Goal: Check status: Check status

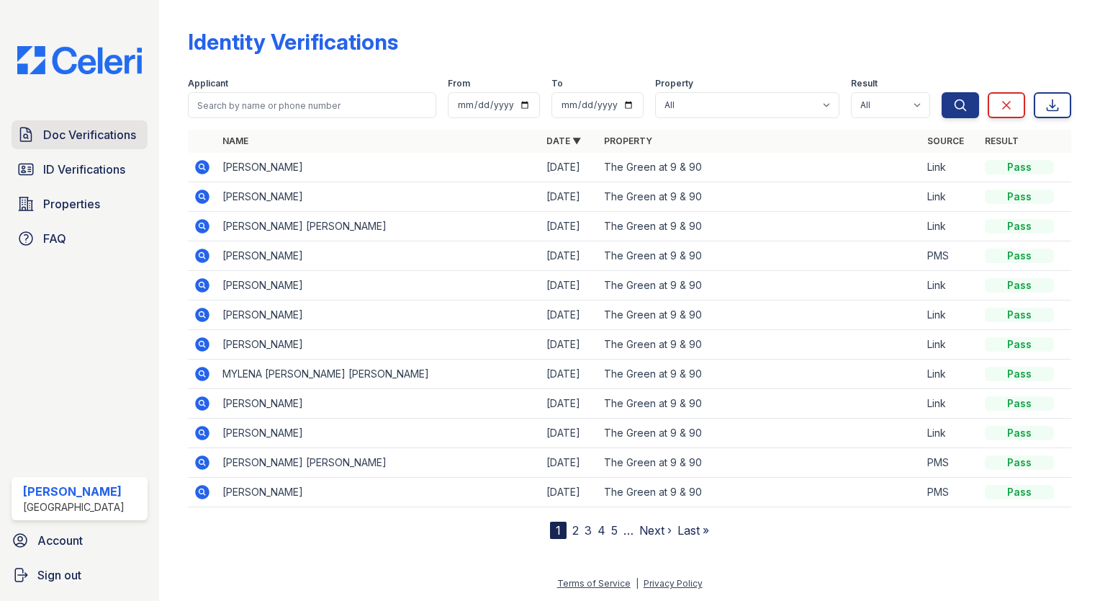
click at [92, 143] on link "Doc Verifications" at bounding box center [80, 134] width 136 height 29
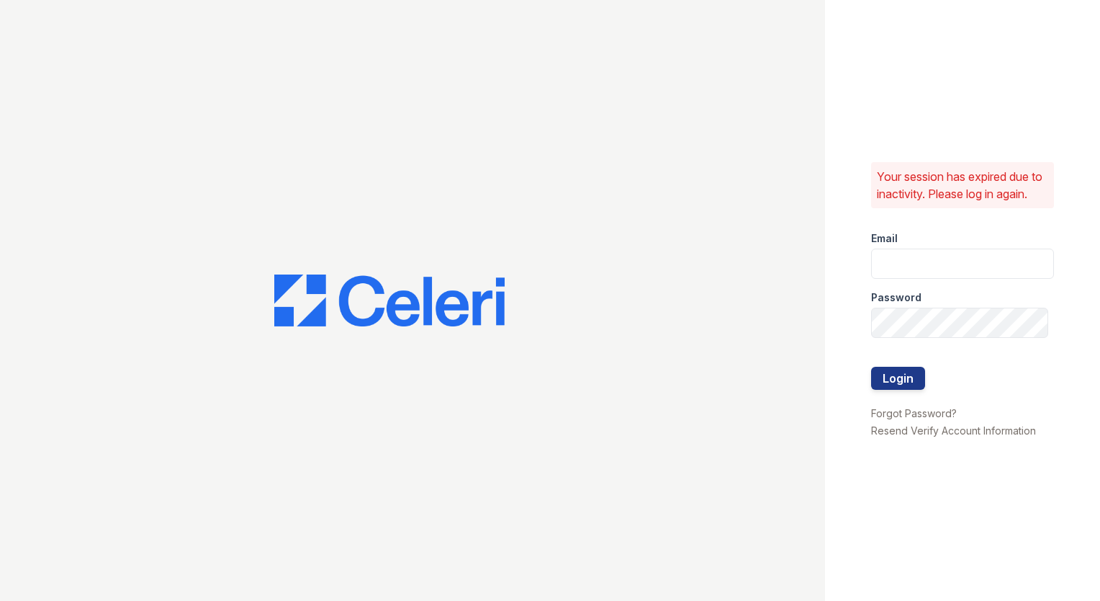
type input "amgonzalez@willowbridgepc.com"
click at [920, 390] on button "Login" at bounding box center [898, 378] width 54 height 23
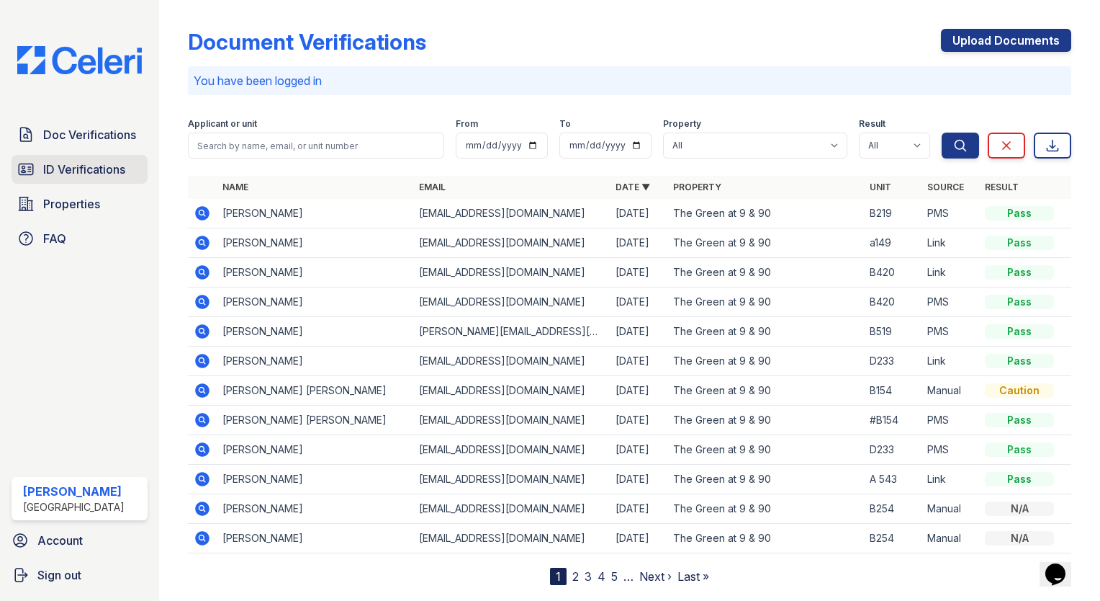
click at [124, 170] on span "ID Verifications" at bounding box center [84, 169] width 82 height 17
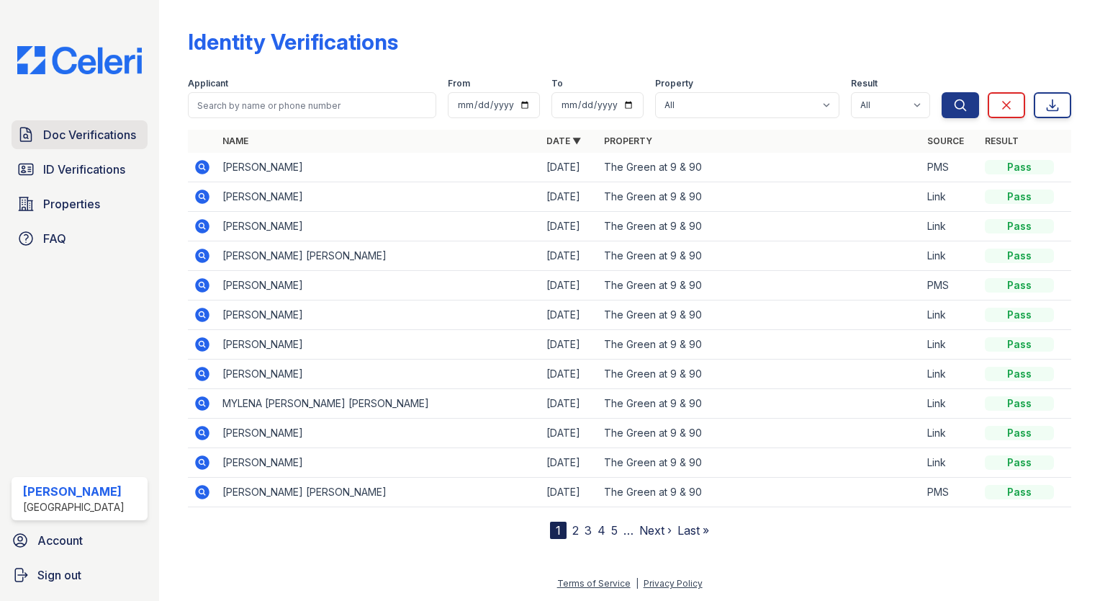
click at [70, 140] on span "Doc Verifications" at bounding box center [89, 134] width 93 height 17
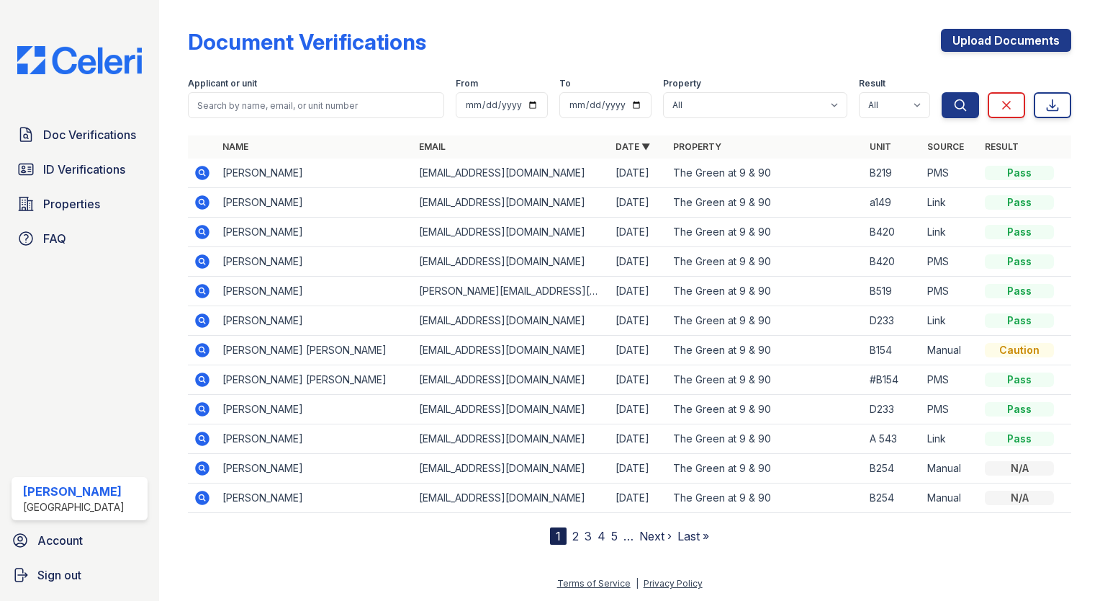
click at [199, 174] on icon at bounding box center [202, 173] width 14 height 14
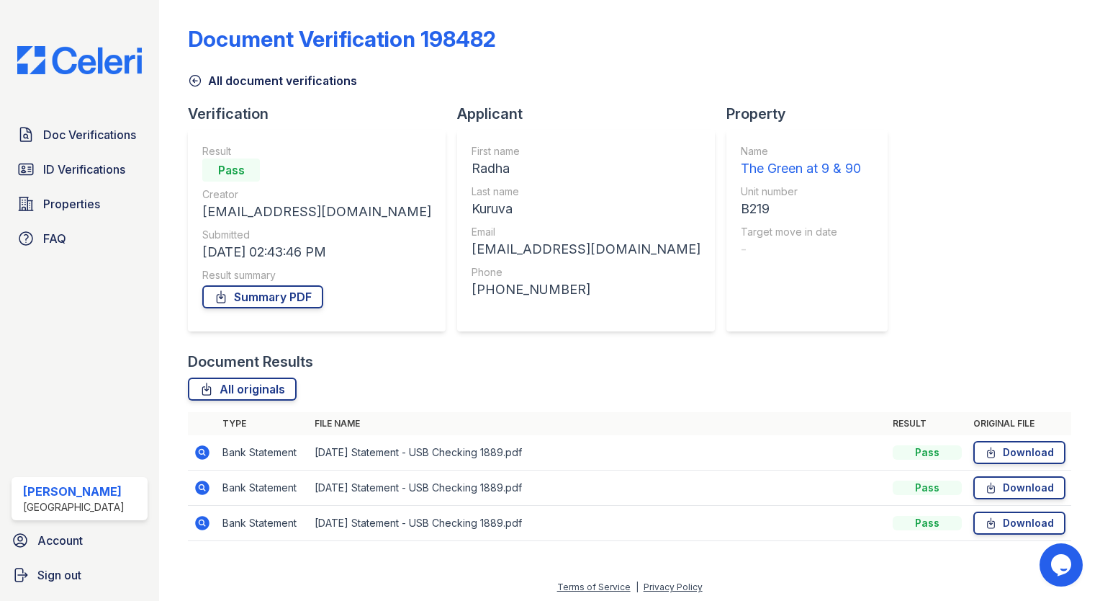
scroll to position [6, 0]
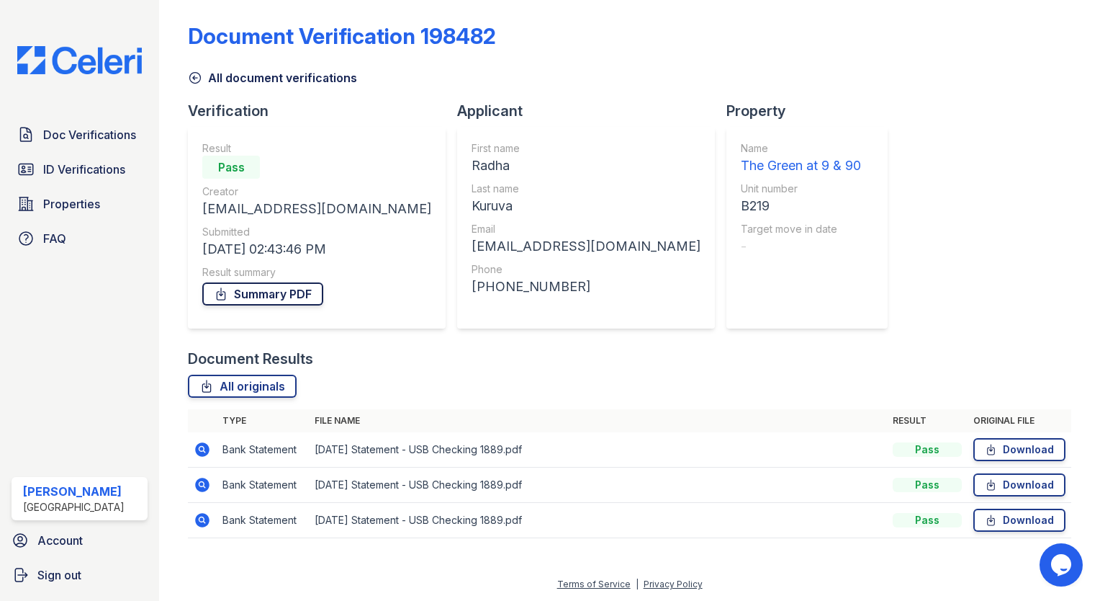
click at [248, 288] on link "Summary PDF" at bounding box center [262, 293] width 121 height 23
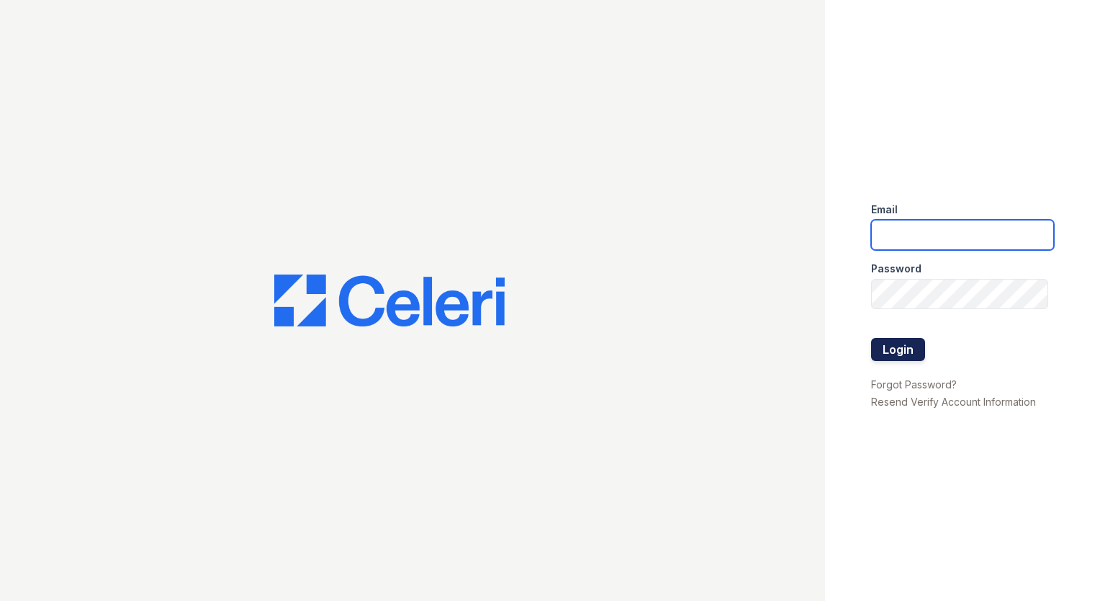
type input "amgonzalez@willowbridgepc.com"
click at [900, 347] on button "Login" at bounding box center [898, 349] width 54 height 23
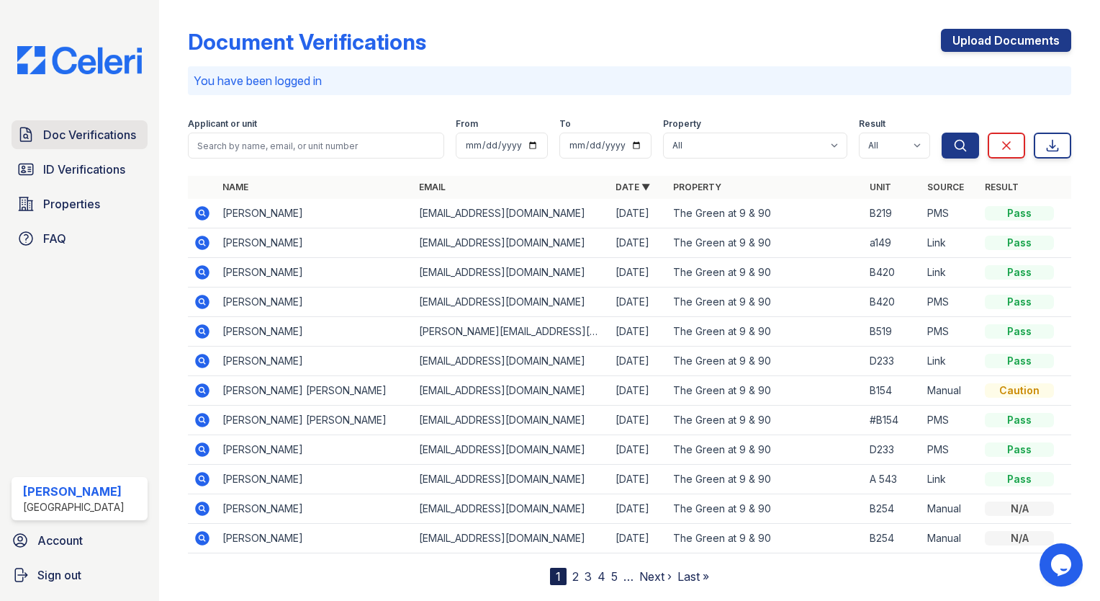
click at [37, 148] on link "Doc Verifications" at bounding box center [80, 134] width 136 height 29
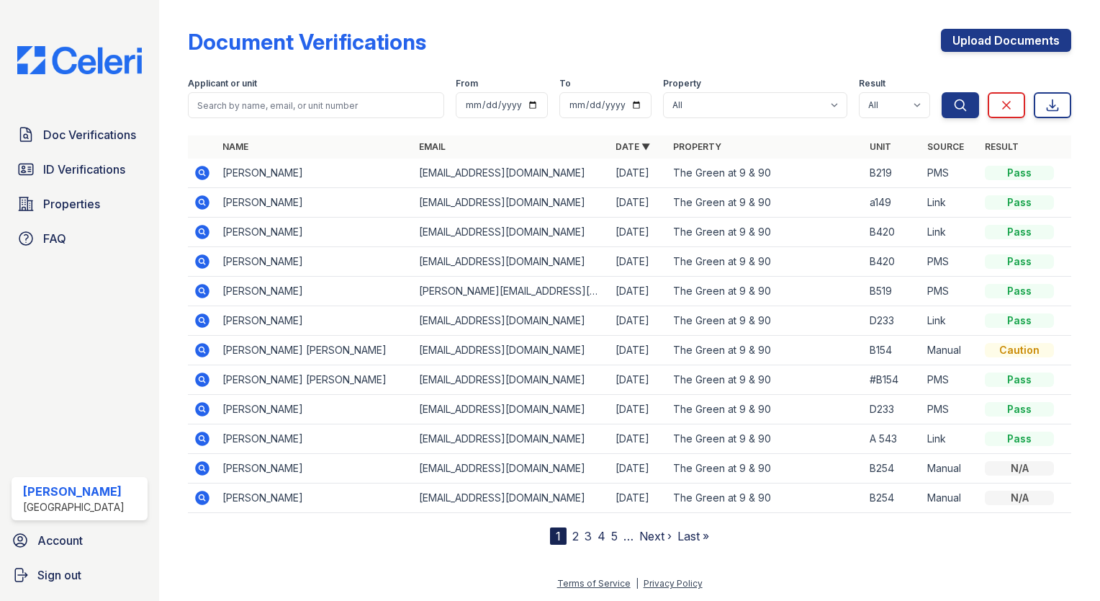
click at [199, 172] on icon at bounding box center [202, 172] width 17 height 17
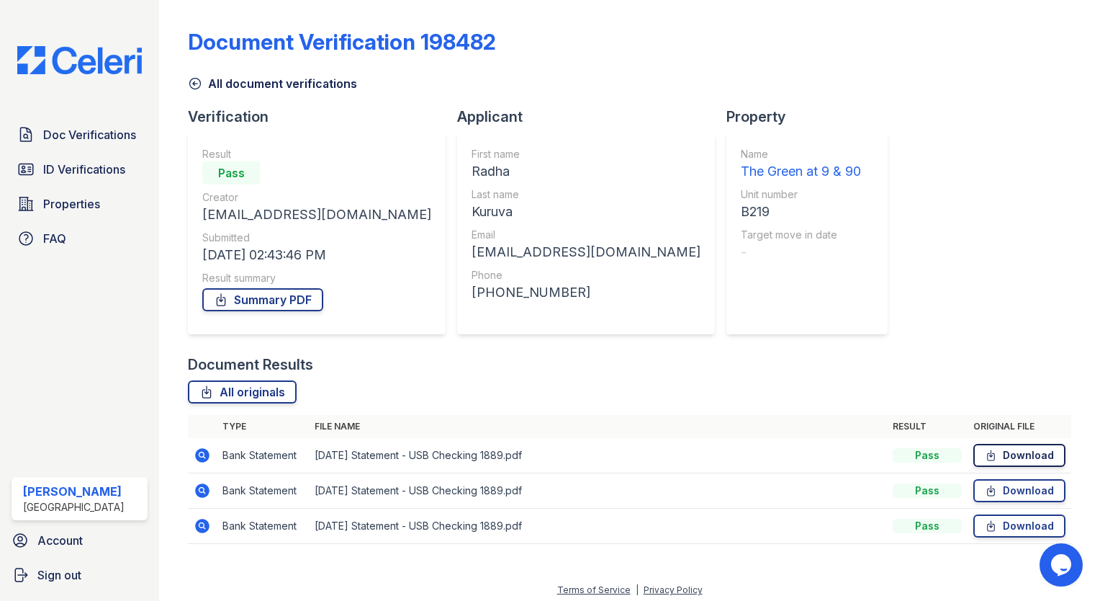
click at [1011, 458] on link "Download" at bounding box center [1020, 455] width 92 height 23
click at [987, 477] on td "Download" at bounding box center [1020, 490] width 104 height 35
click at [985, 484] on icon at bounding box center [991, 490] width 12 height 14
click at [80, 163] on span "ID Verifications" at bounding box center [84, 169] width 82 height 17
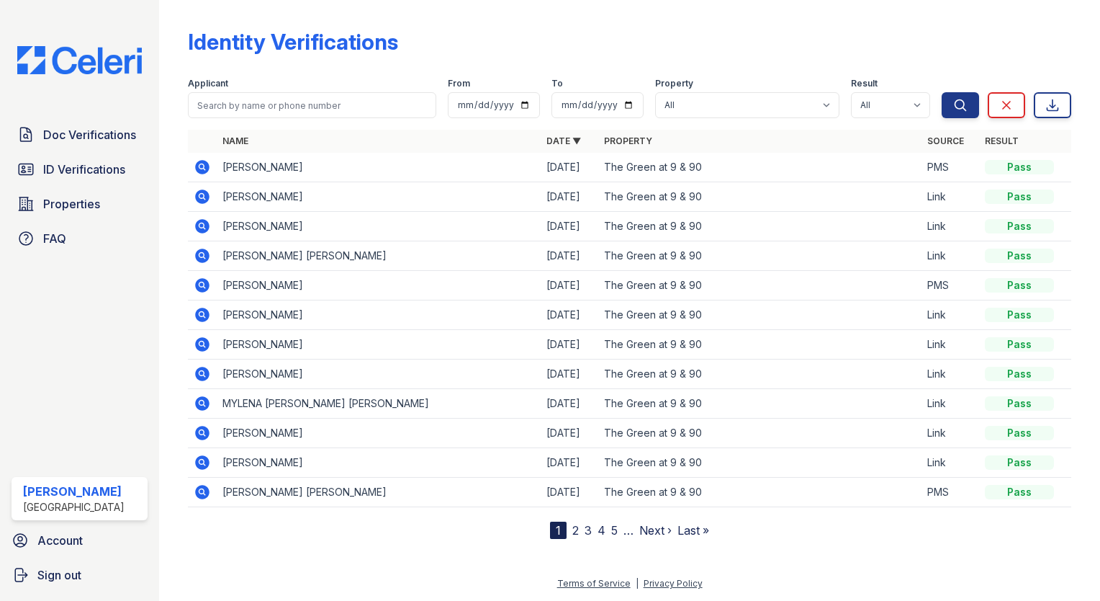
click at [198, 169] on icon at bounding box center [202, 167] width 14 height 14
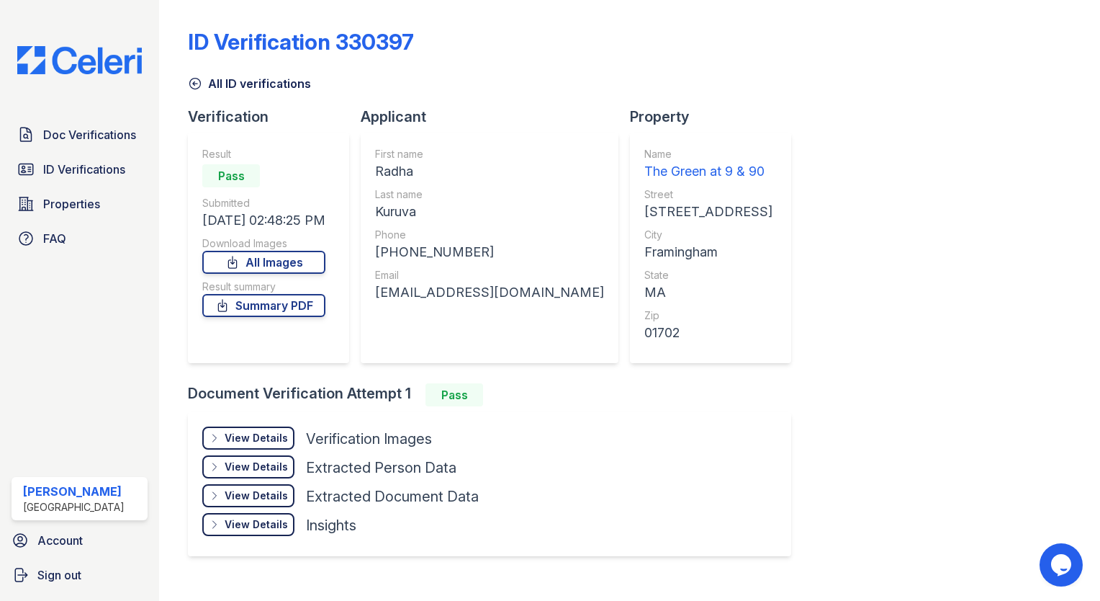
click at [259, 431] on div "View Details" at bounding box center [256, 438] width 63 height 14
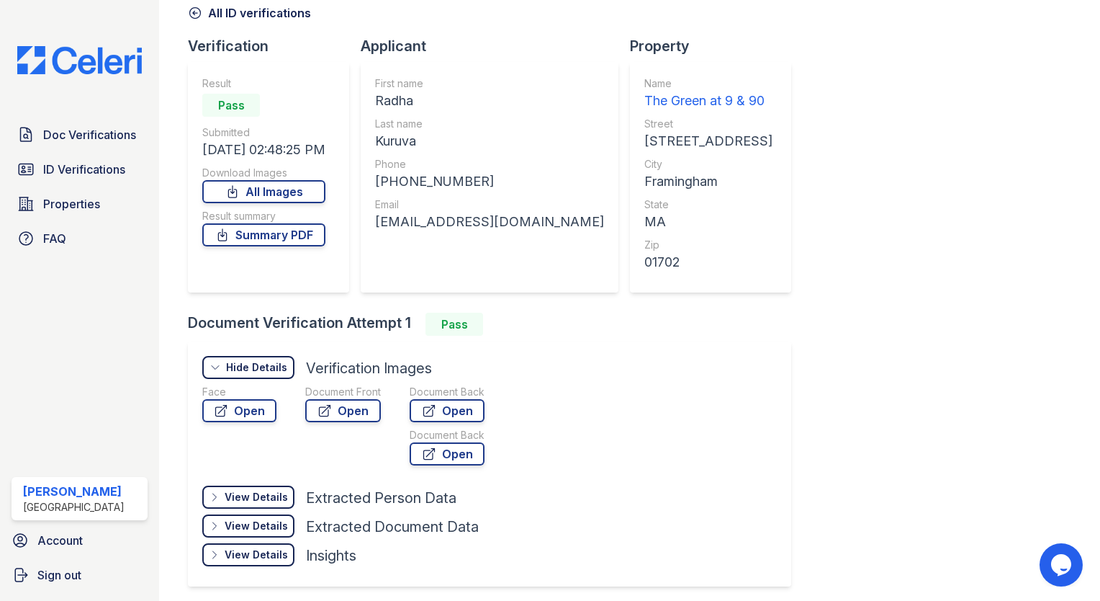
scroll to position [122, 0]
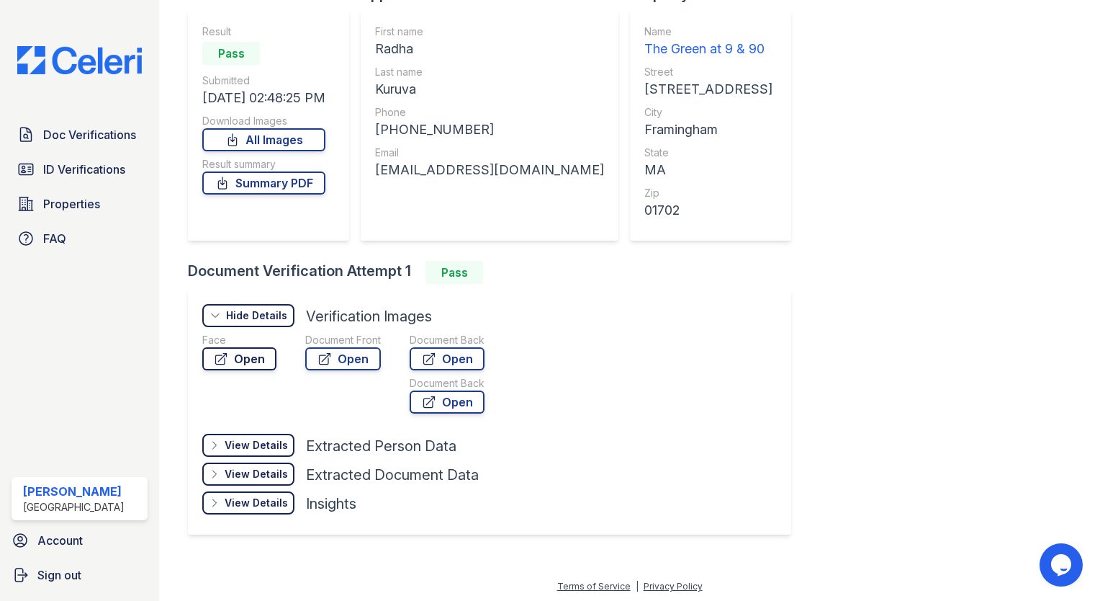
click at [251, 361] on link "Open" at bounding box center [239, 358] width 74 height 23
click at [439, 361] on link "Open" at bounding box center [447, 358] width 75 height 23
click at [351, 360] on link "Open" at bounding box center [343, 358] width 76 height 23
click at [453, 405] on link "Open" at bounding box center [447, 401] width 75 height 23
click at [357, 367] on link "Open" at bounding box center [343, 358] width 76 height 23
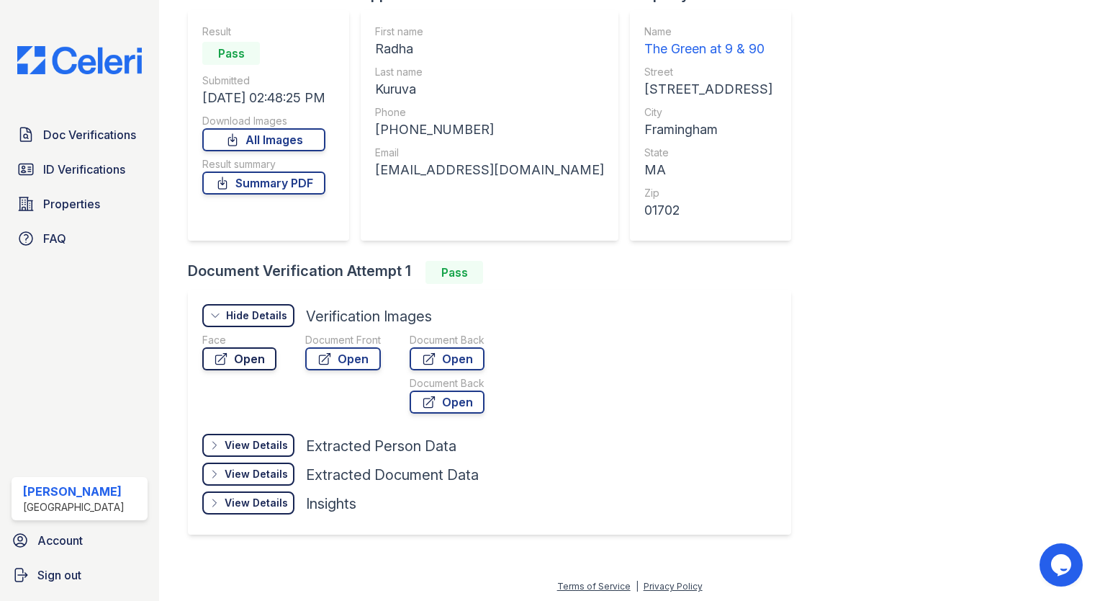
click at [233, 354] on link "Open" at bounding box center [239, 358] width 74 height 23
click at [331, 353] on icon at bounding box center [325, 358] width 14 height 14
